Goal: Task Accomplishment & Management: Use online tool/utility

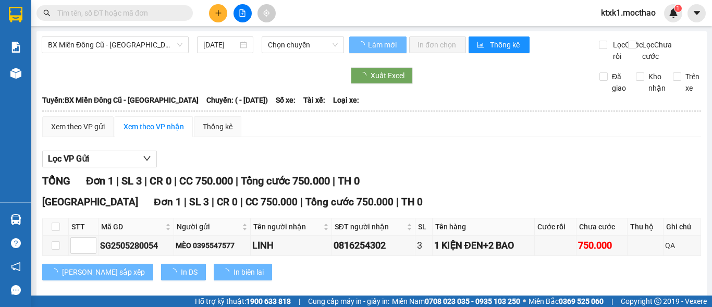
type input "[DATE]"
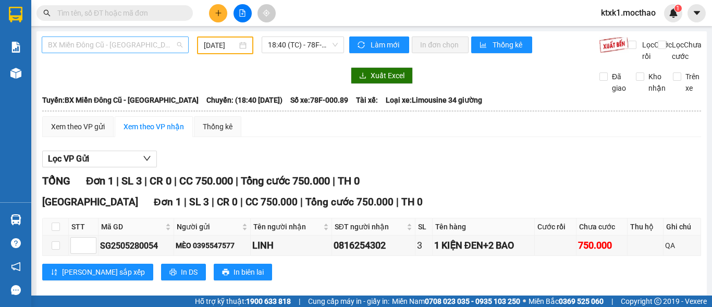
click at [117, 36] on div "BX Miền Đông Cũ - [GEOGRAPHIC_DATA]" at bounding box center [115, 44] width 147 height 17
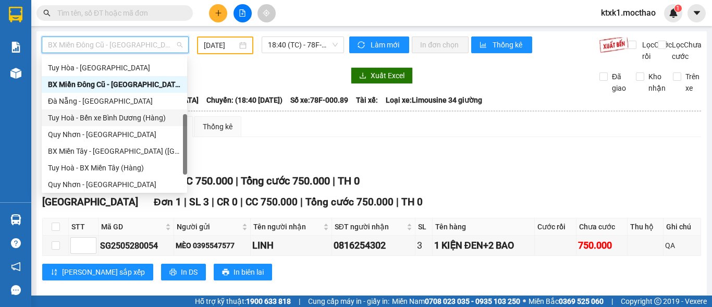
scroll to position [233, 0]
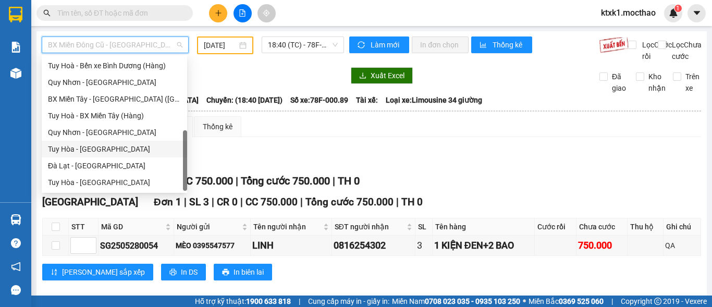
click at [99, 152] on div "Tuy Hòa - [GEOGRAPHIC_DATA]" at bounding box center [114, 148] width 133 height 11
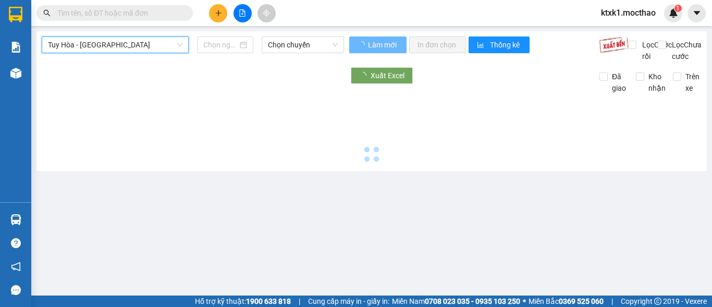
type input "[DATE]"
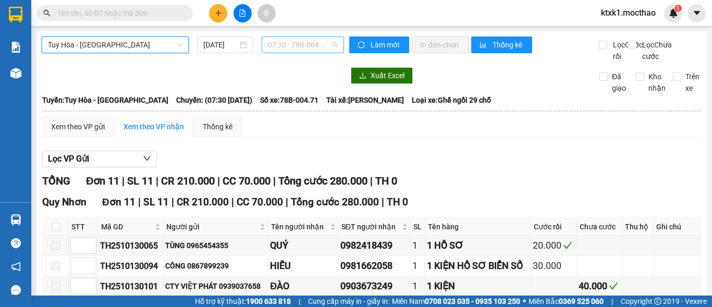
click at [288, 41] on span "07:30 - 78B-004.71" at bounding box center [303, 45] width 70 height 16
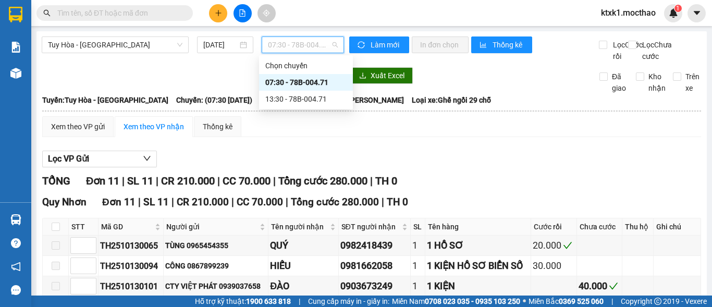
click at [297, 80] on div "07:30 - 78B-004.71" at bounding box center [305, 82] width 81 height 11
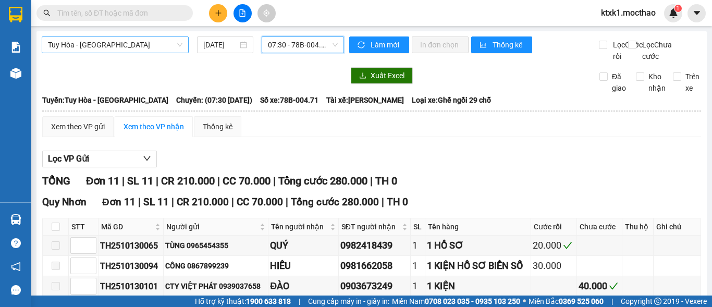
click at [119, 44] on span "Tuy Hòa - [GEOGRAPHIC_DATA]" at bounding box center [115, 45] width 134 height 16
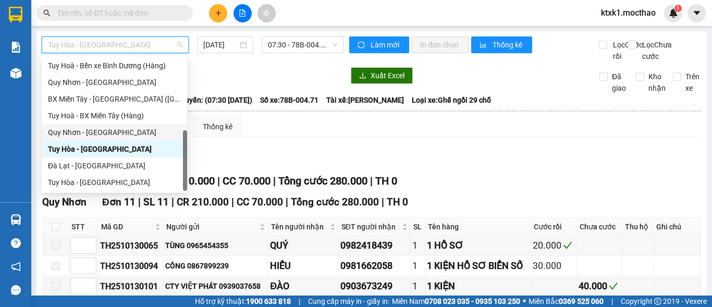
click at [101, 135] on div "Quy Nhơn - [GEOGRAPHIC_DATA]" at bounding box center [114, 132] width 133 height 11
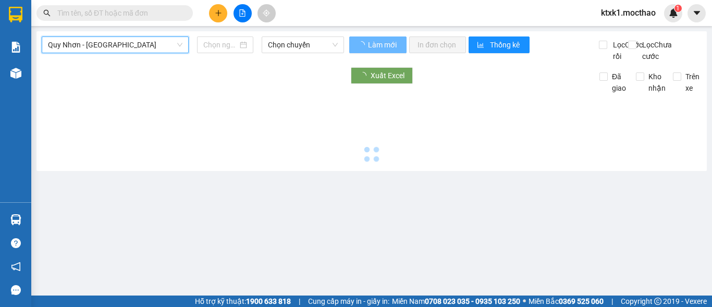
type input "[DATE]"
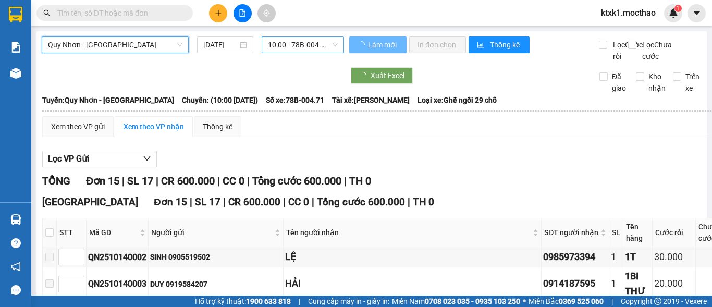
click at [294, 48] on span "10:00 - 78B-004.71" at bounding box center [303, 45] width 70 height 16
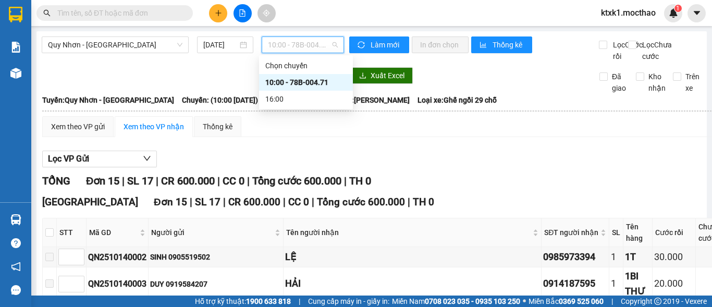
click at [301, 82] on div "10:00 - 78B-004.71" at bounding box center [305, 82] width 81 height 11
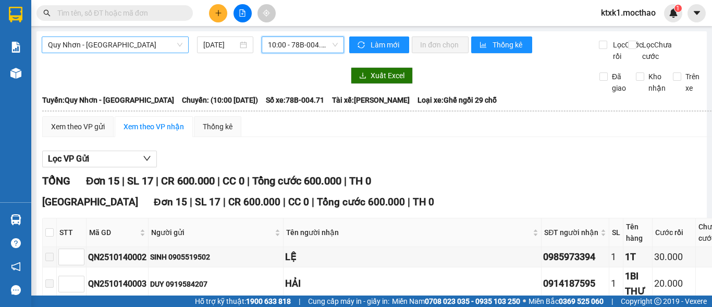
click at [108, 42] on span "Quy Nhơn - [GEOGRAPHIC_DATA]" at bounding box center [115, 45] width 134 height 16
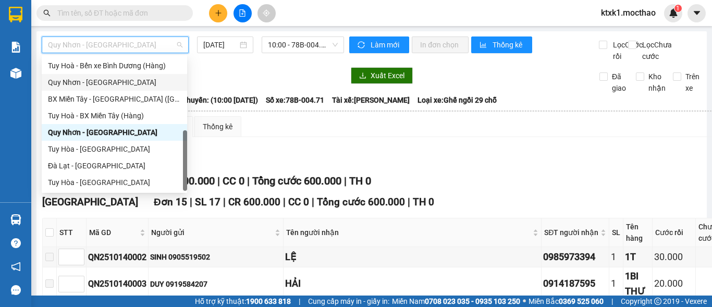
drag, startPoint x: 105, startPoint y: 87, endPoint x: 215, endPoint y: 62, distance: 113.3
click at [105, 86] on div "Quy Nhơn - [GEOGRAPHIC_DATA]" at bounding box center [114, 82] width 133 height 11
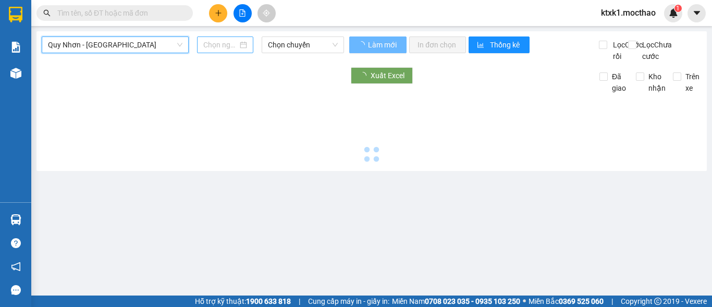
click at [227, 44] on input at bounding box center [220, 44] width 34 height 11
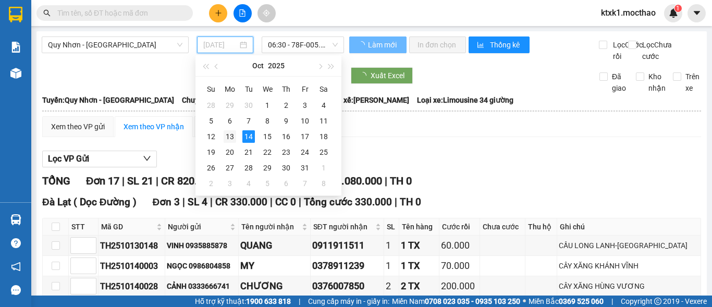
click at [230, 140] on div "13" at bounding box center [230, 136] width 13 height 13
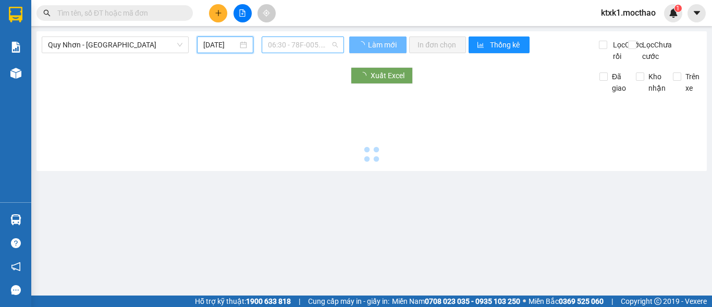
click at [275, 42] on span "06:30 - 78F-005.29" at bounding box center [303, 45] width 70 height 16
type input "[DATE]"
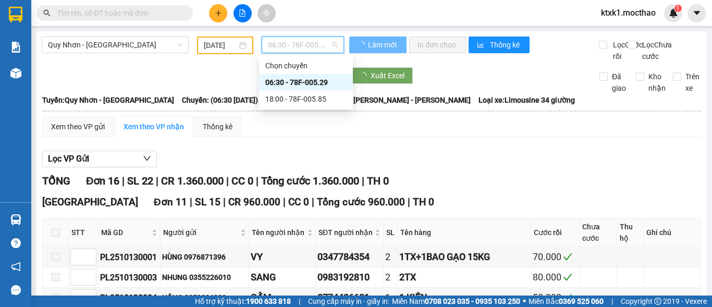
click at [305, 103] on div "18:00 - 78F-005.85" at bounding box center [305, 98] width 81 height 11
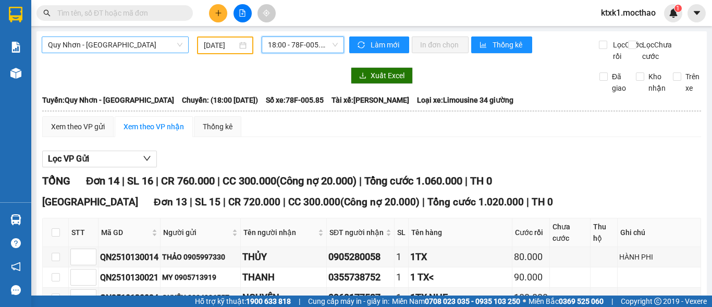
click at [108, 42] on span "Quy Nhơn - [GEOGRAPHIC_DATA]" at bounding box center [115, 45] width 134 height 16
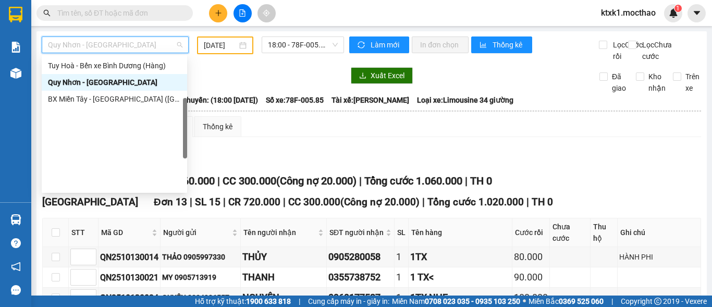
scroll to position [129, 0]
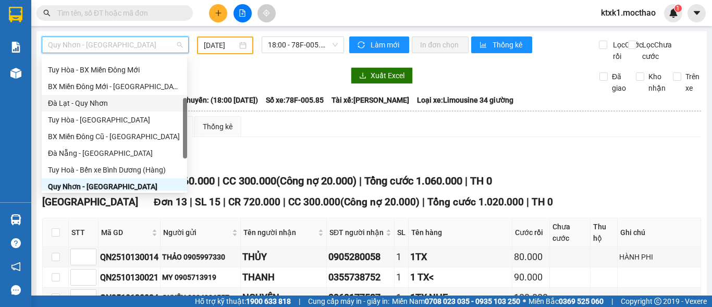
click at [83, 102] on div "Đà Lạt - Quy Nhơn" at bounding box center [114, 102] width 133 height 11
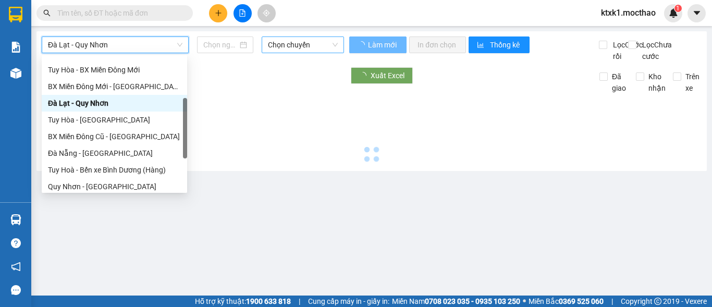
type input "[DATE]"
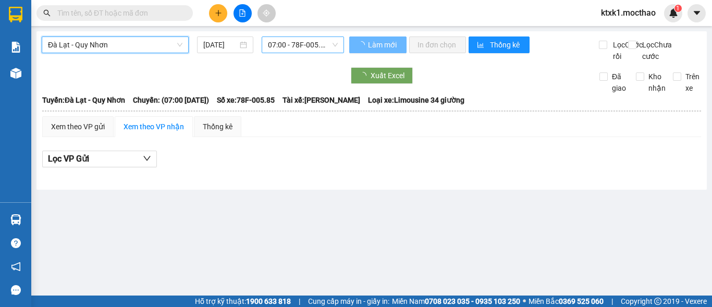
click at [282, 39] on span "07:00 - 78F-005.85" at bounding box center [303, 45] width 70 height 16
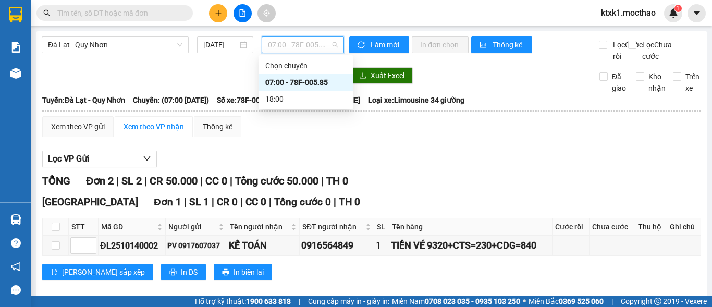
click at [302, 82] on div "07:00 - 78F-005.85" at bounding box center [305, 82] width 81 height 11
